Goal: Information Seeking & Learning: Learn about a topic

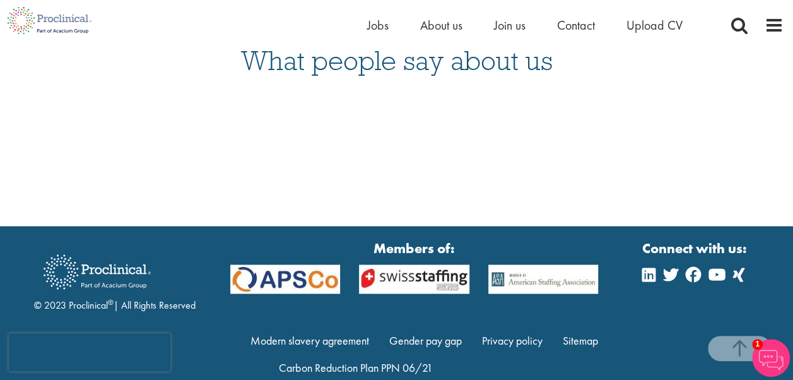
scroll to position [3306, 0]
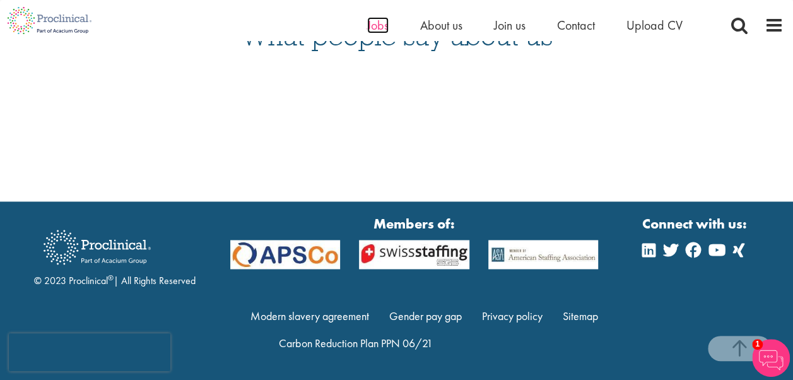
click at [370, 27] on span "Jobs" at bounding box center [377, 25] width 21 height 16
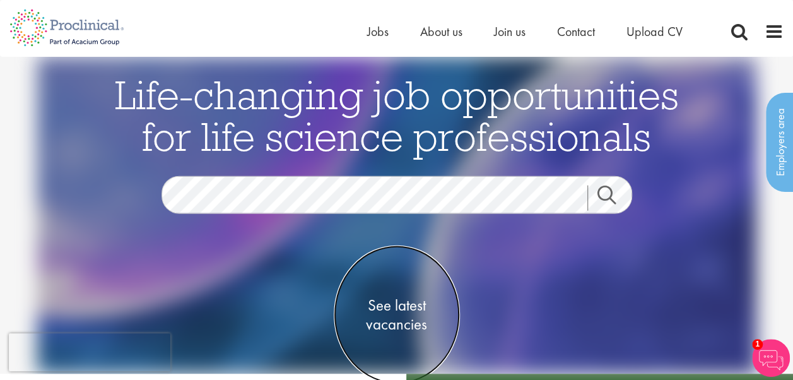
click at [385, 300] on span "See latest vacancies" at bounding box center [397, 315] width 126 height 38
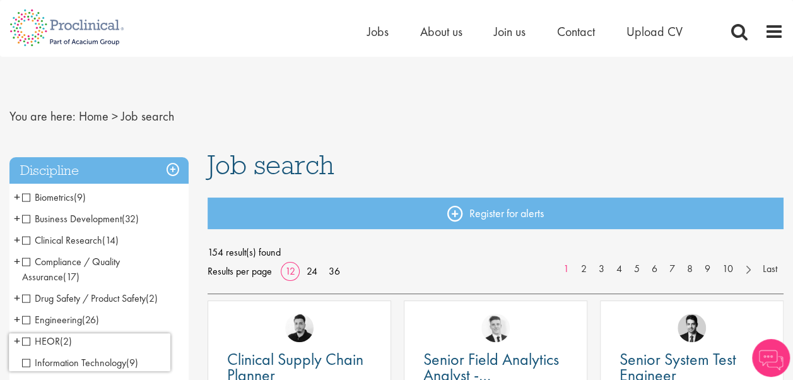
click at [25, 240] on span "Clinical Research" at bounding box center [62, 239] width 80 height 13
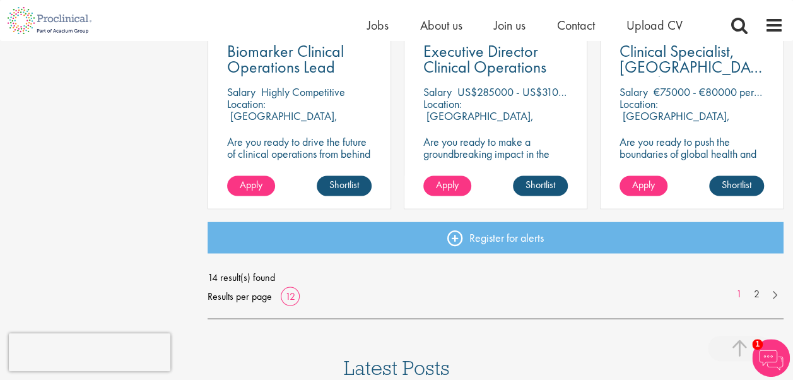
scroll to position [1010, 0]
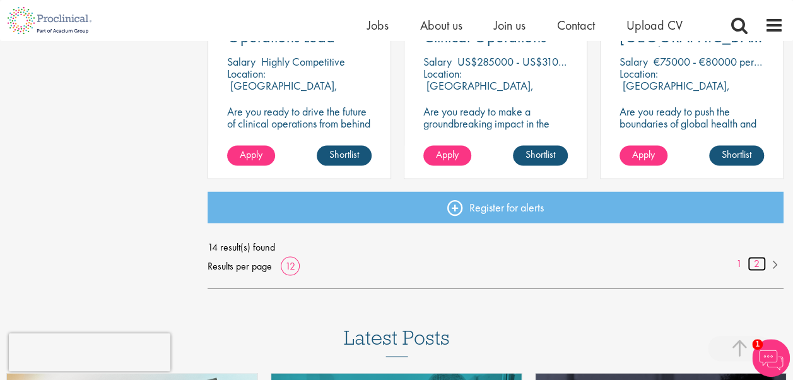
click at [756, 268] on link "2" at bounding box center [757, 263] width 18 height 15
